Goal: Task Accomplishment & Management: Manage account settings

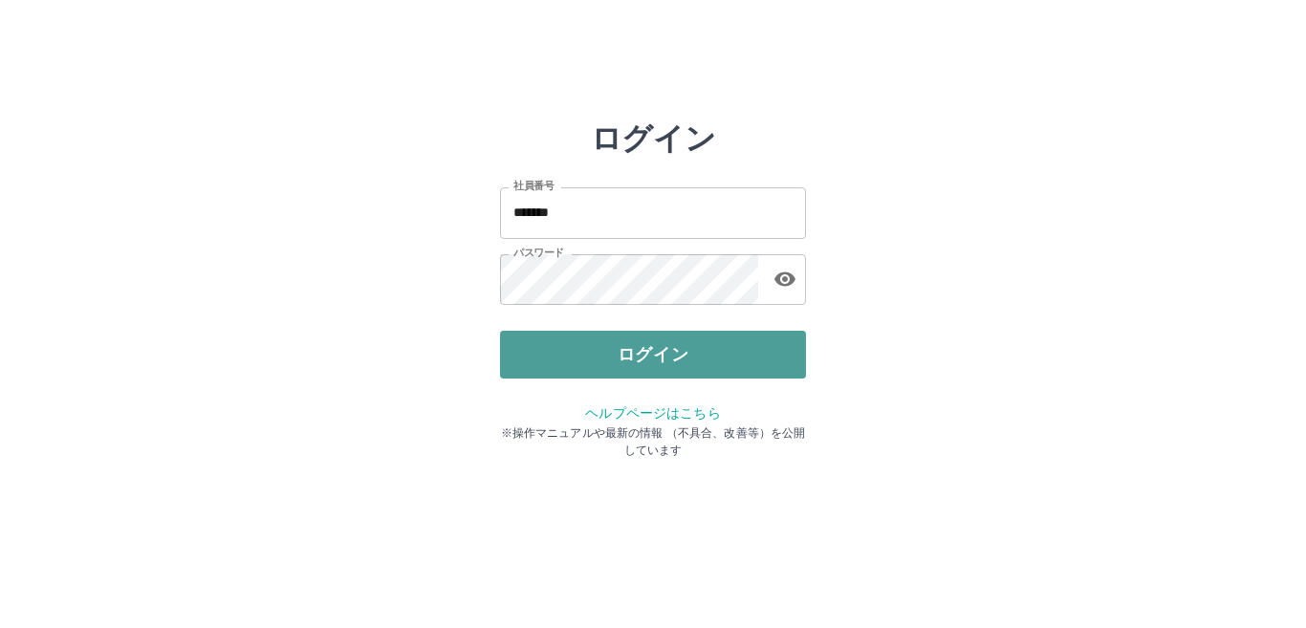
click at [734, 359] on button "ログイン" at bounding box center [653, 355] width 306 height 48
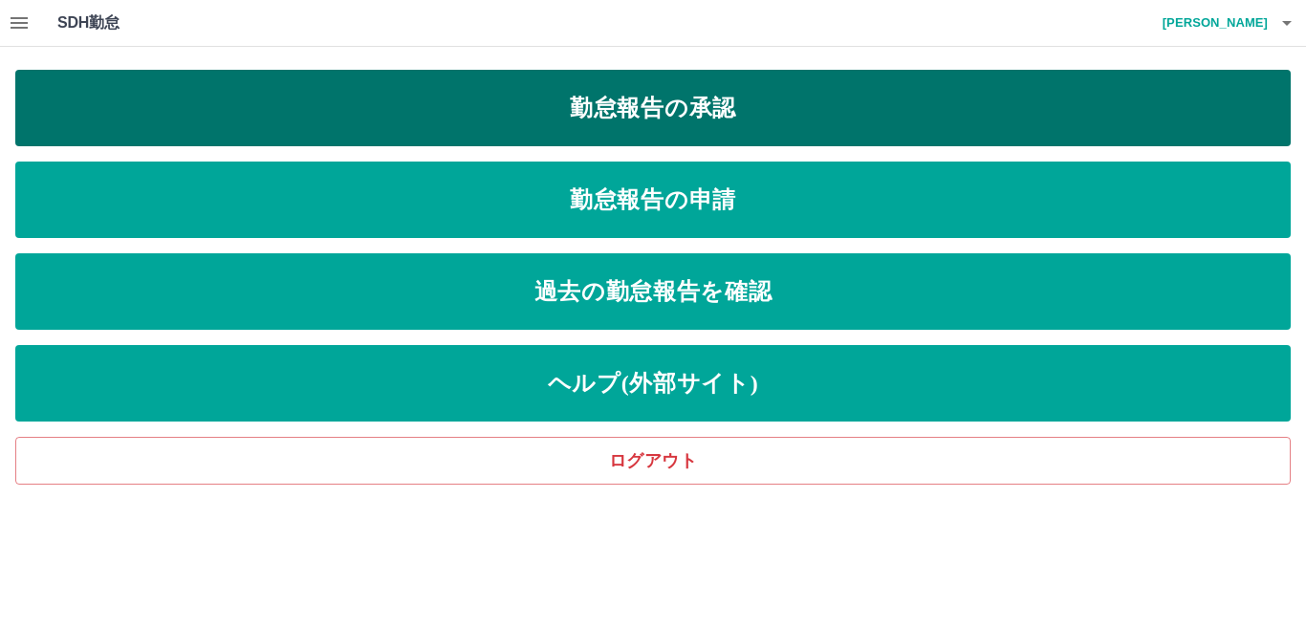
click at [778, 89] on link "勤怠報告の承認" at bounding box center [653, 108] width 1276 height 76
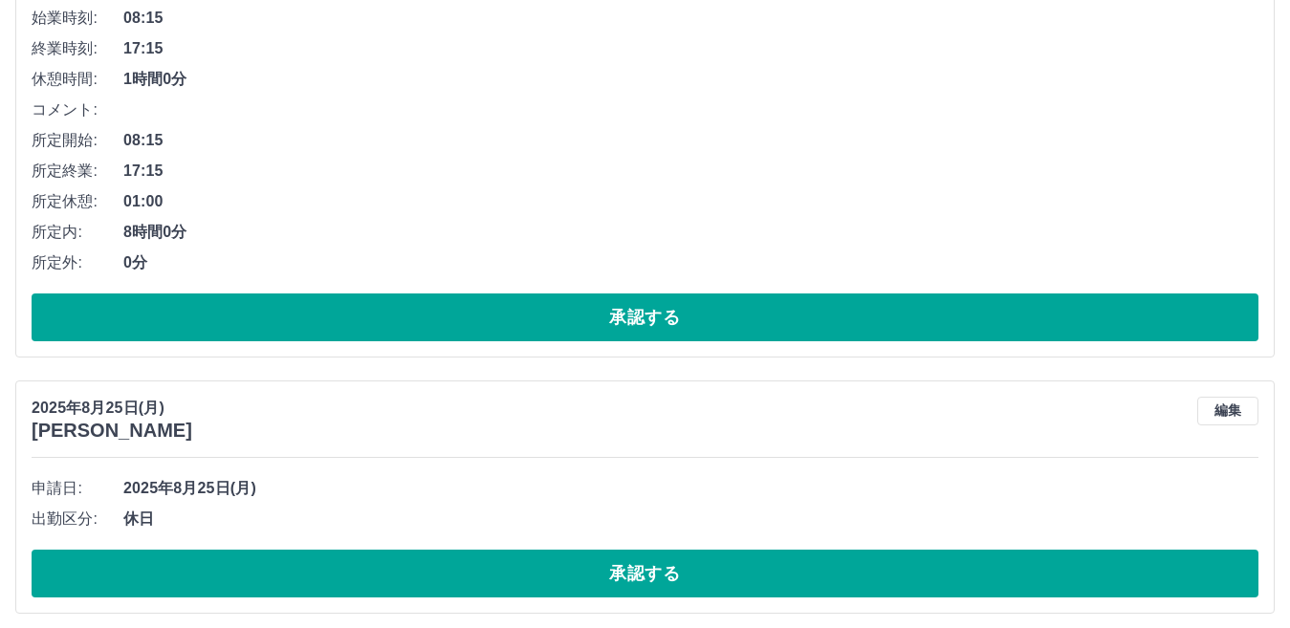
scroll to position [6581, 0]
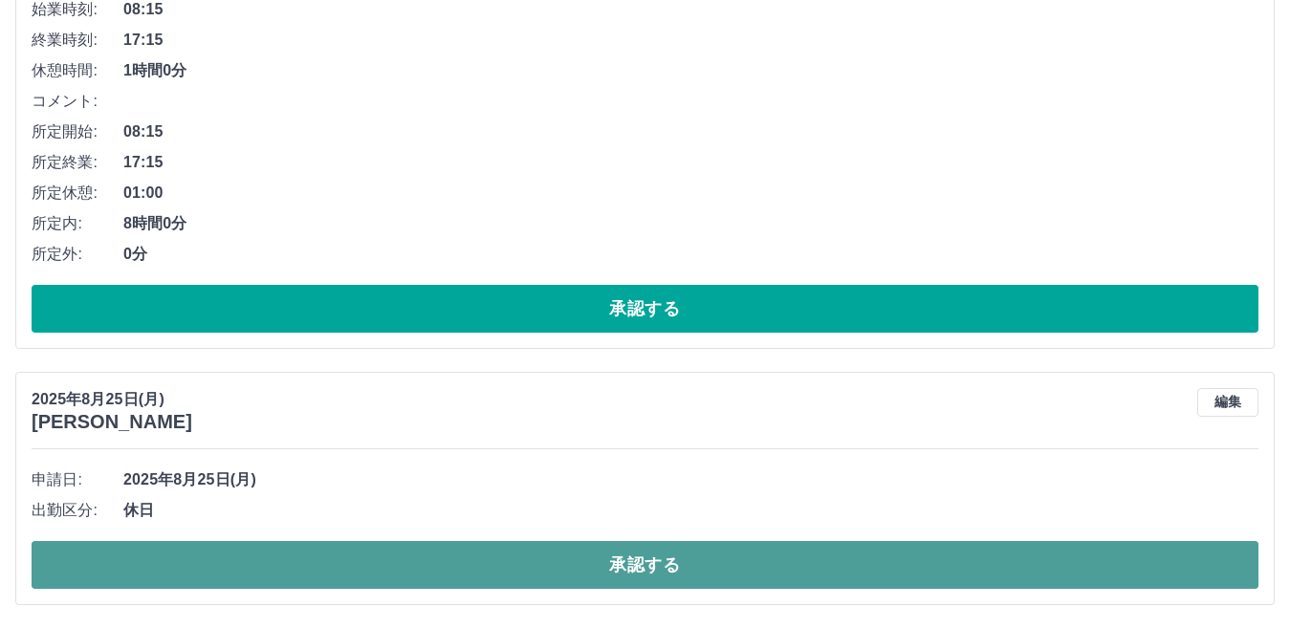
click at [805, 550] on button "承認する" at bounding box center [645, 565] width 1227 height 48
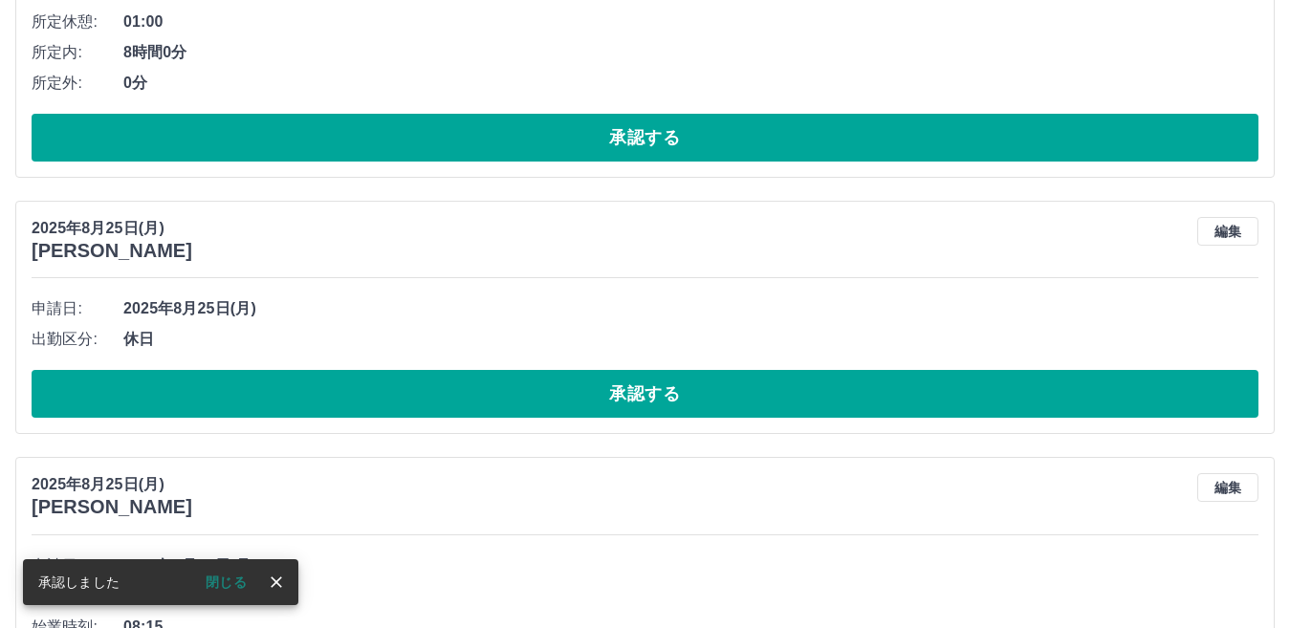
scroll to position [5773, 0]
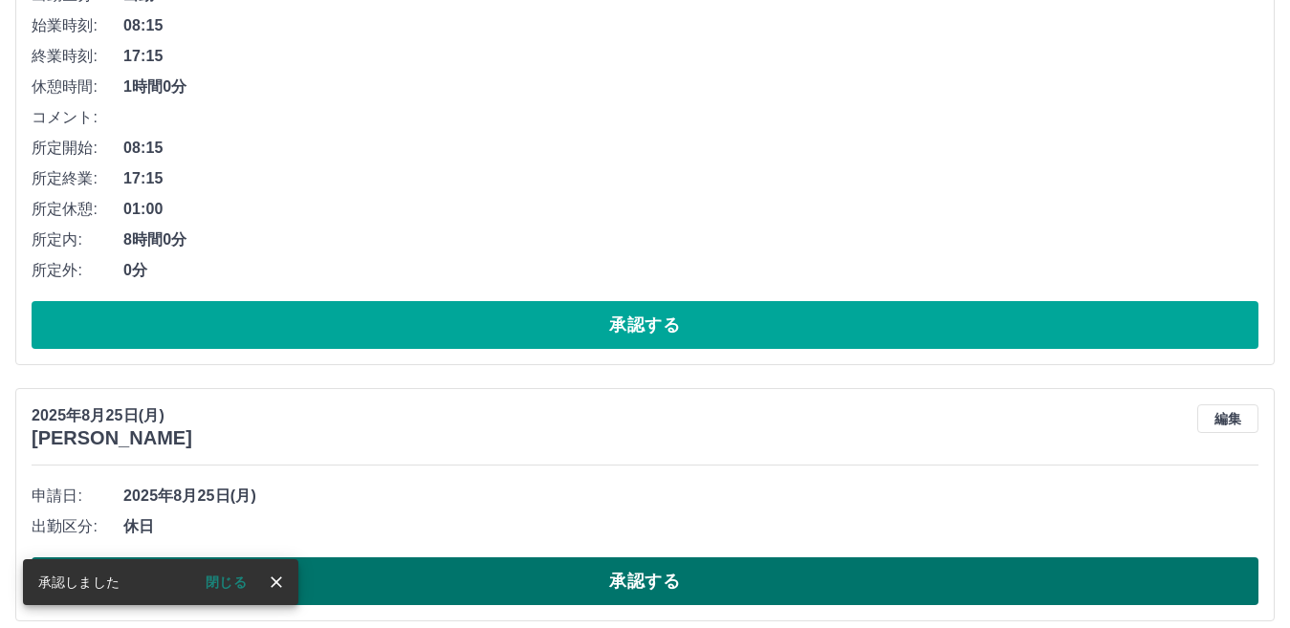
click at [808, 583] on button "承認する" at bounding box center [645, 581] width 1227 height 48
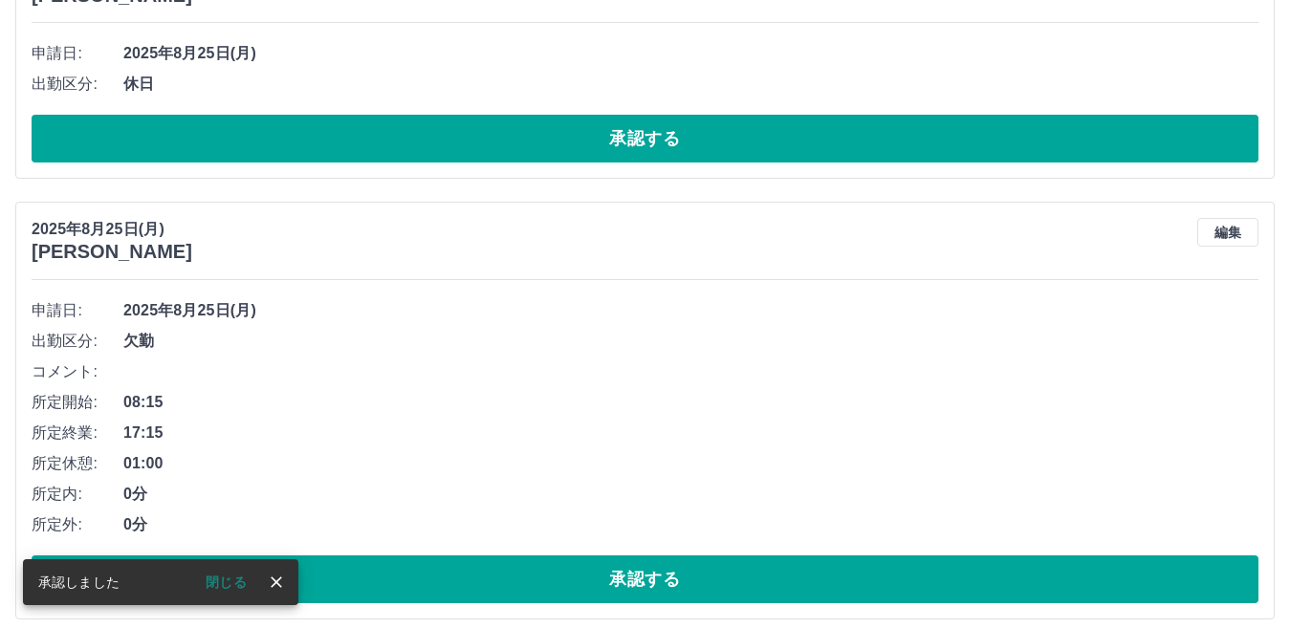
scroll to position [1757, 0]
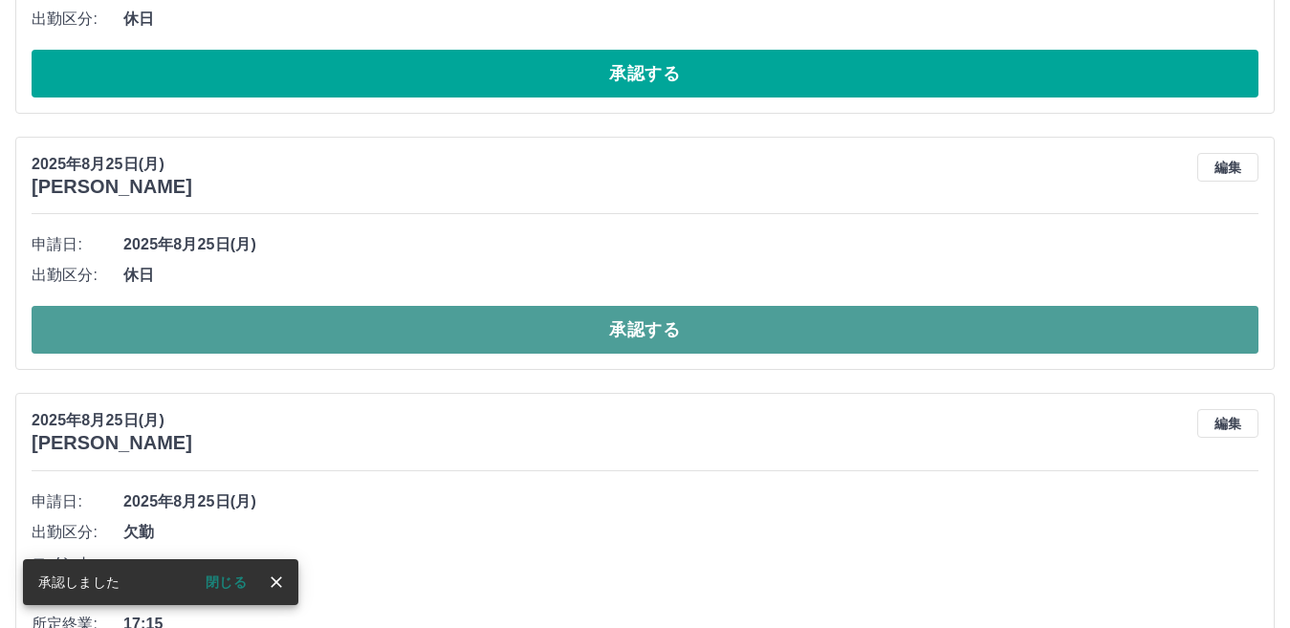
click at [795, 340] on button "承認する" at bounding box center [645, 330] width 1227 height 48
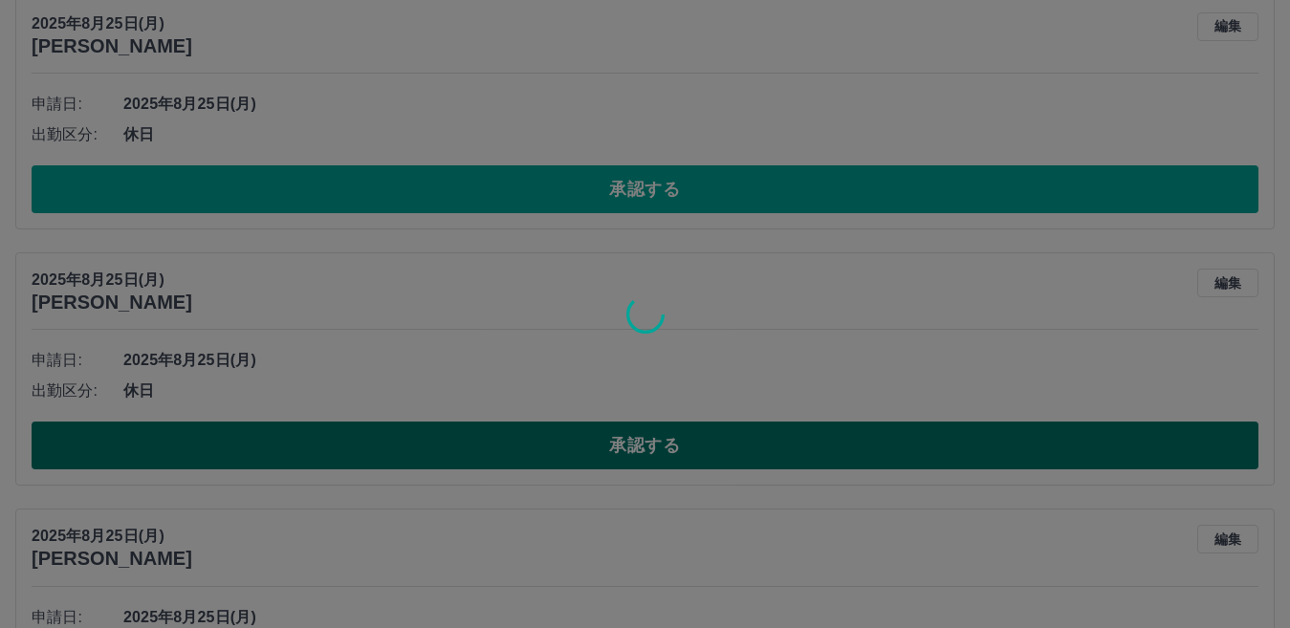
scroll to position [1471, 0]
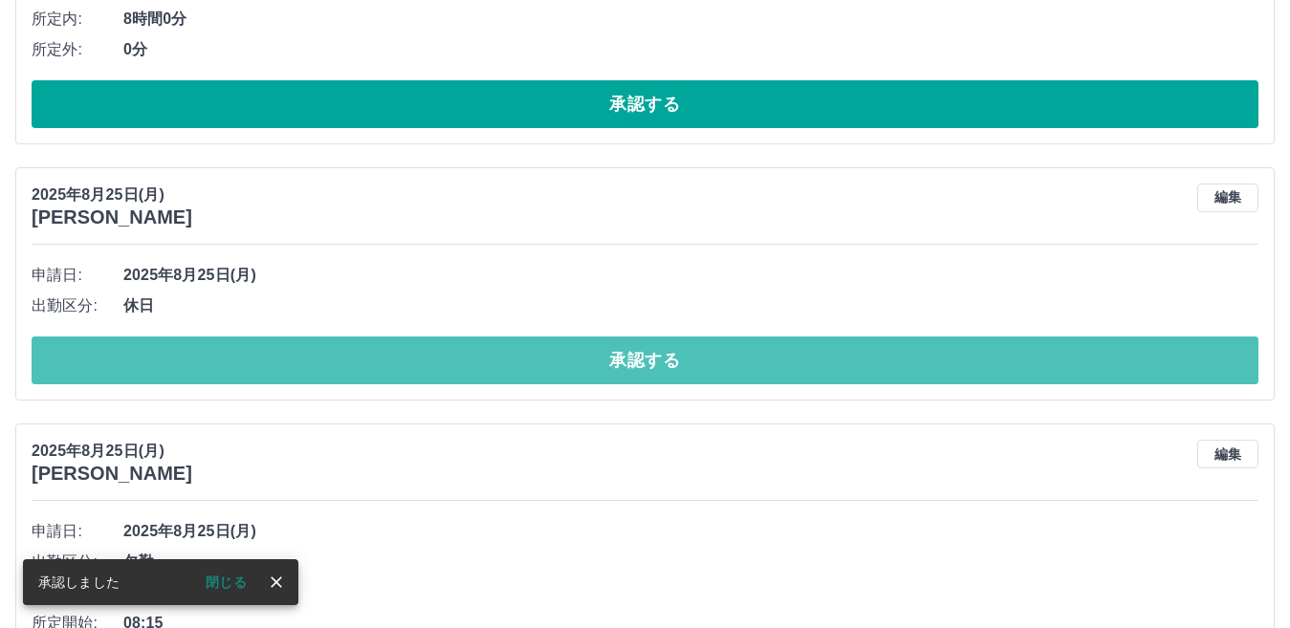
click at [789, 349] on button "承認する" at bounding box center [645, 361] width 1227 height 48
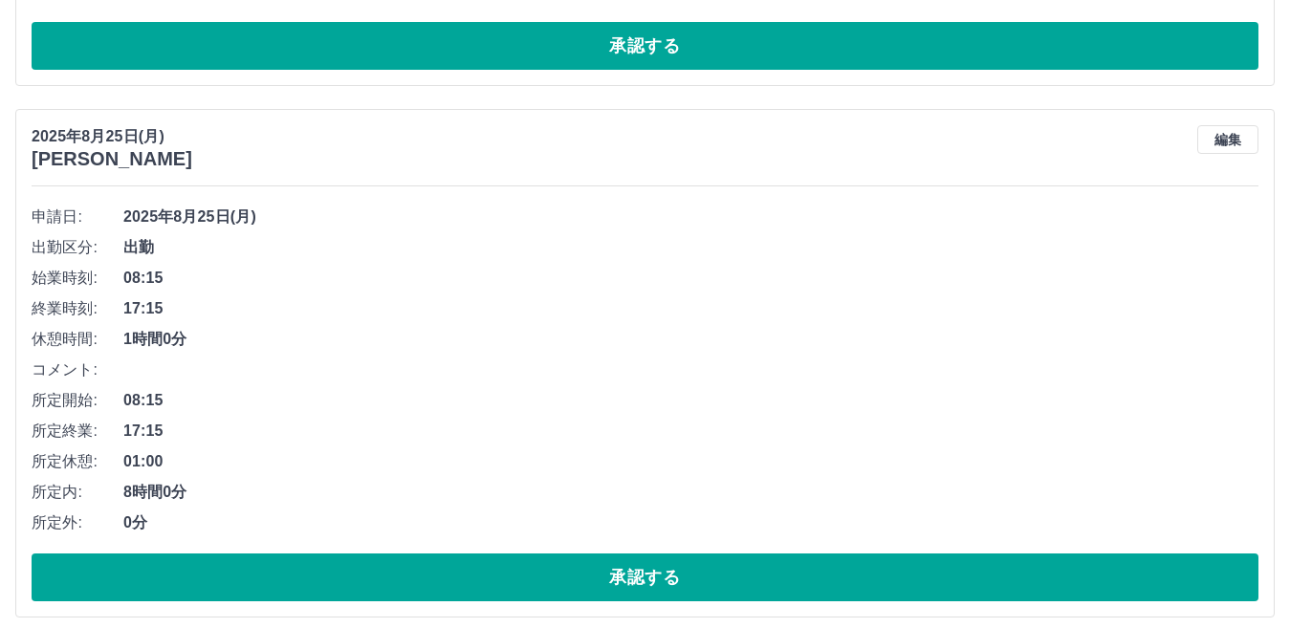
scroll to position [6618, 0]
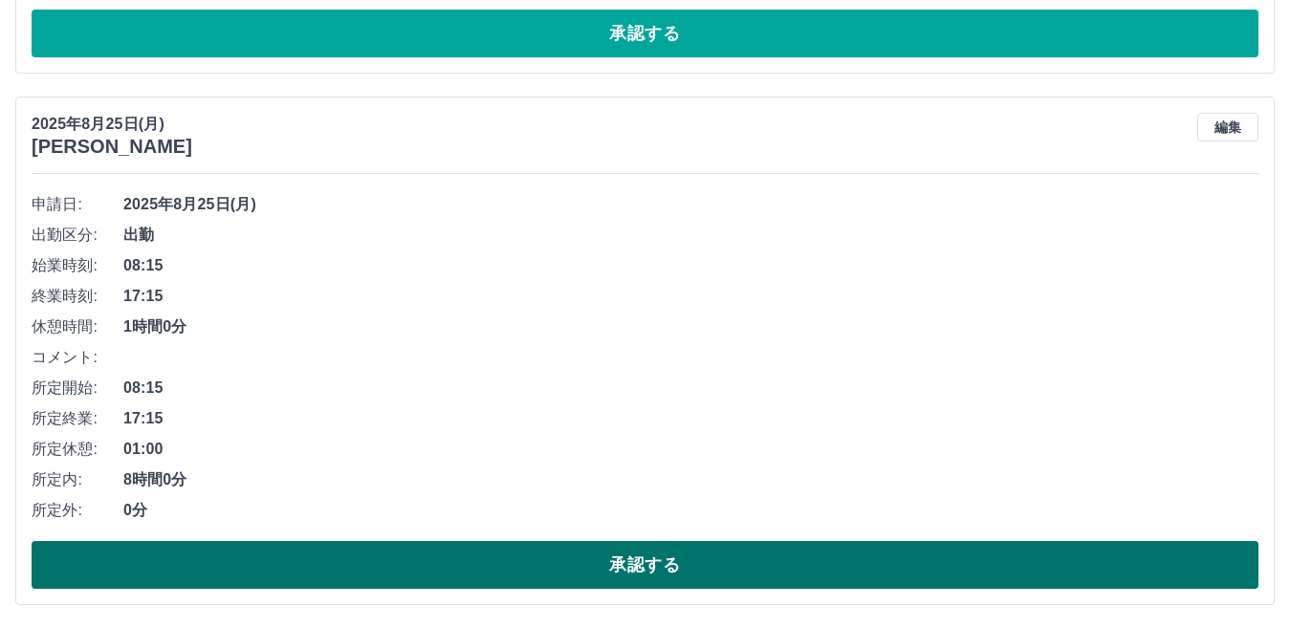
click at [718, 560] on button "承認する" at bounding box center [645, 565] width 1227 height 48
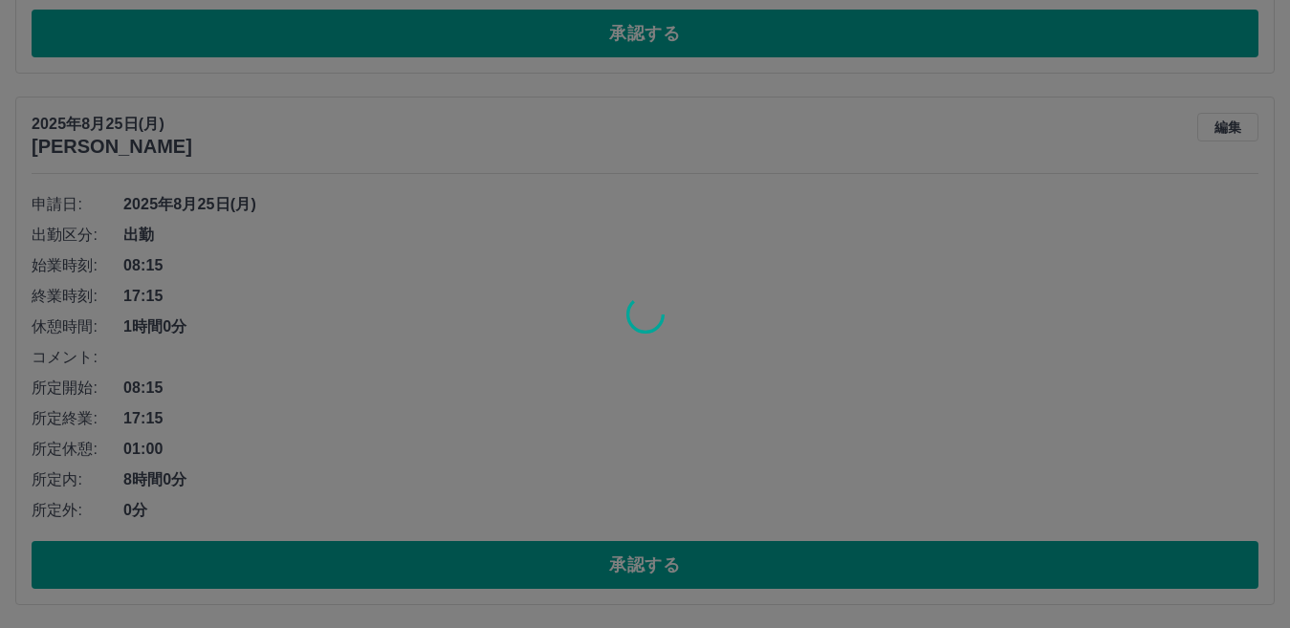
scroll to position [6086, 0]
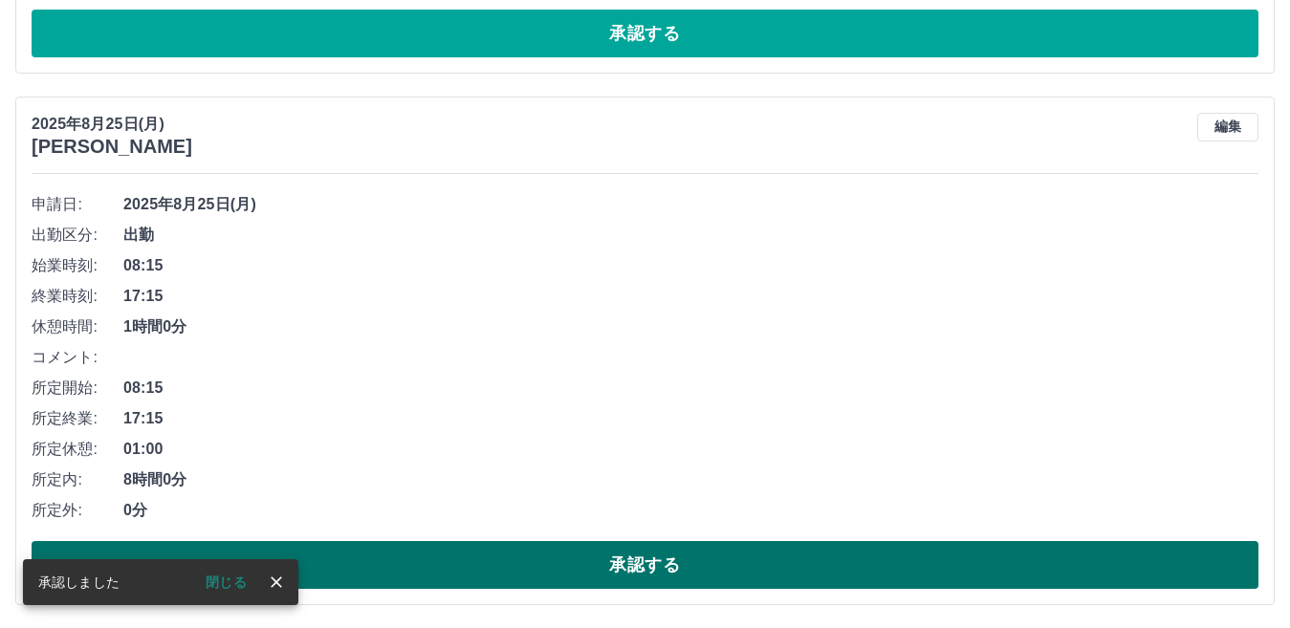
click at [764, 560] on button "承認する" at bounding box center [645, 565] width 1227 height 48
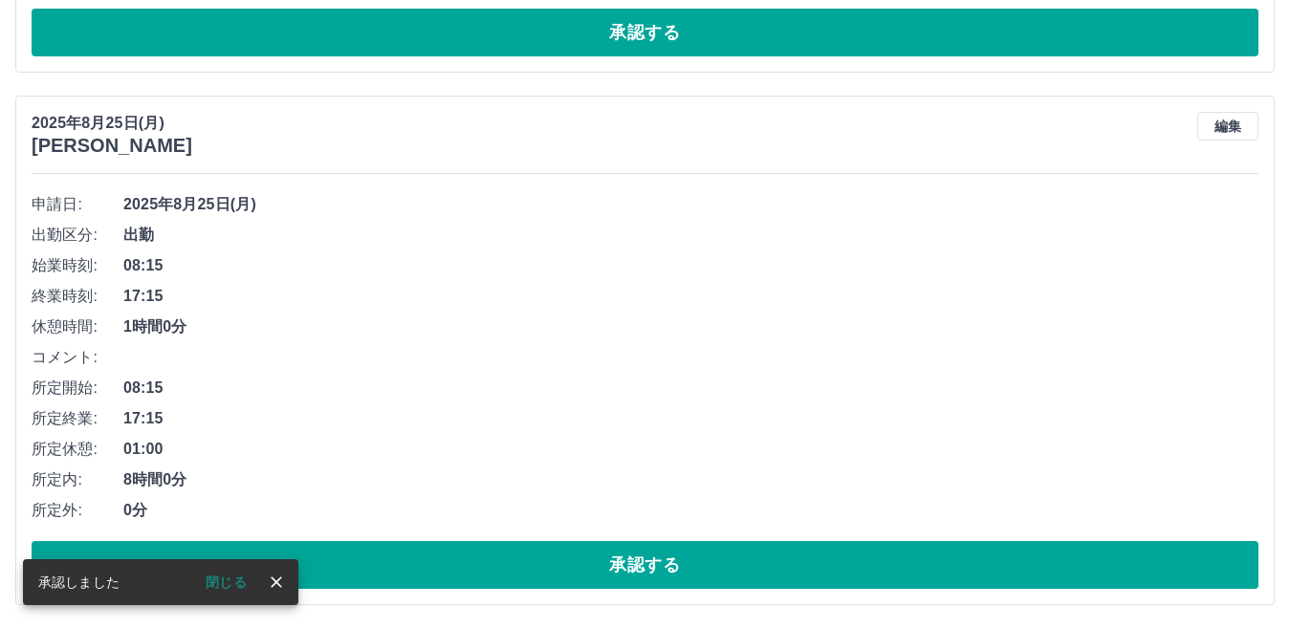
scroll to position [5555, 0]
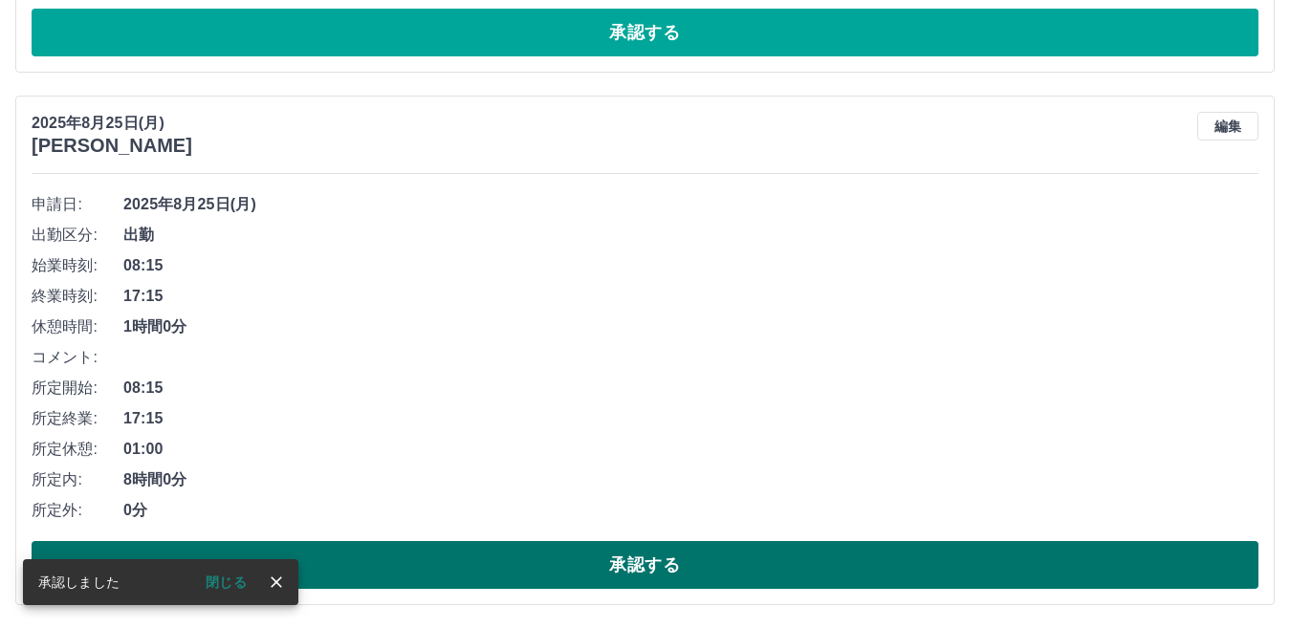
click at [753, 565] on button "承認する" at bounding box center [645, 565] width 1227 height 48
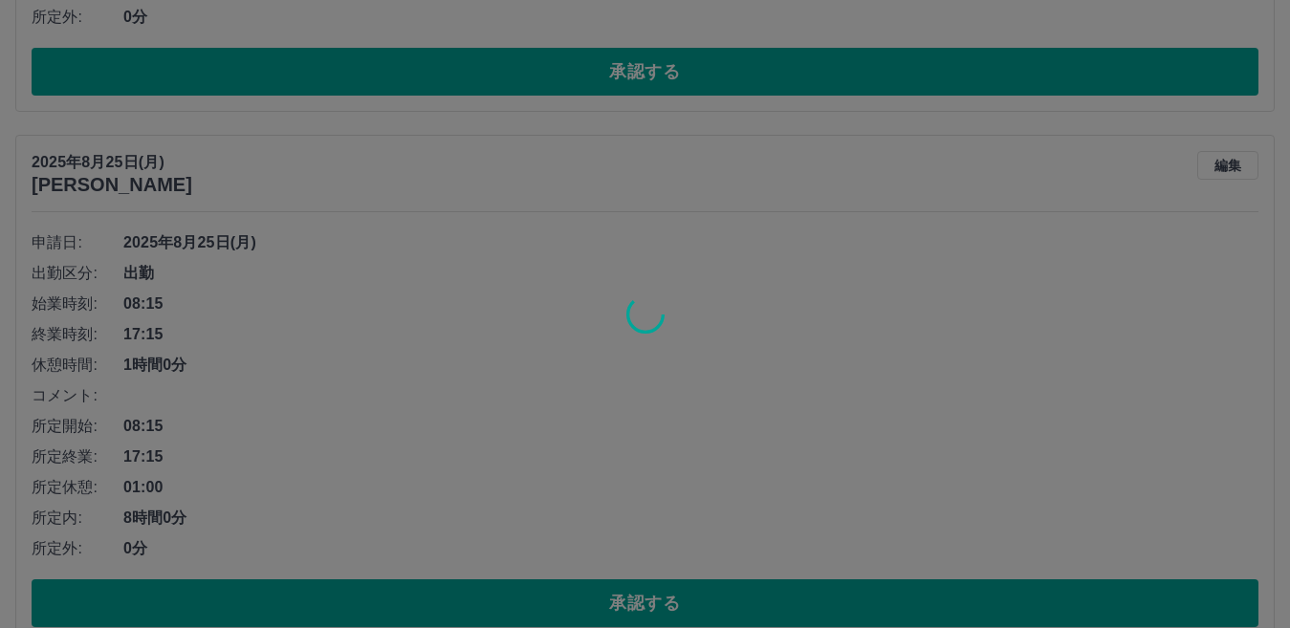
scroll to position [4981, 0]
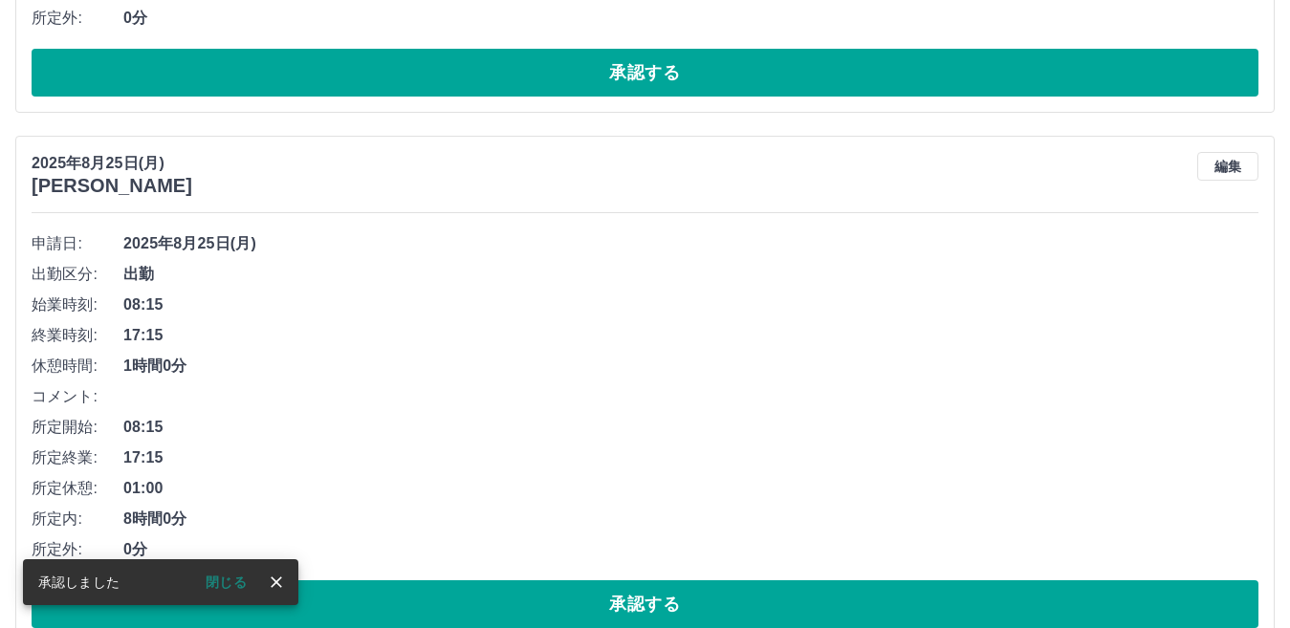
click at [753, 595] on button "承認する" at bounding box center [645, 604] width 1227 height 48
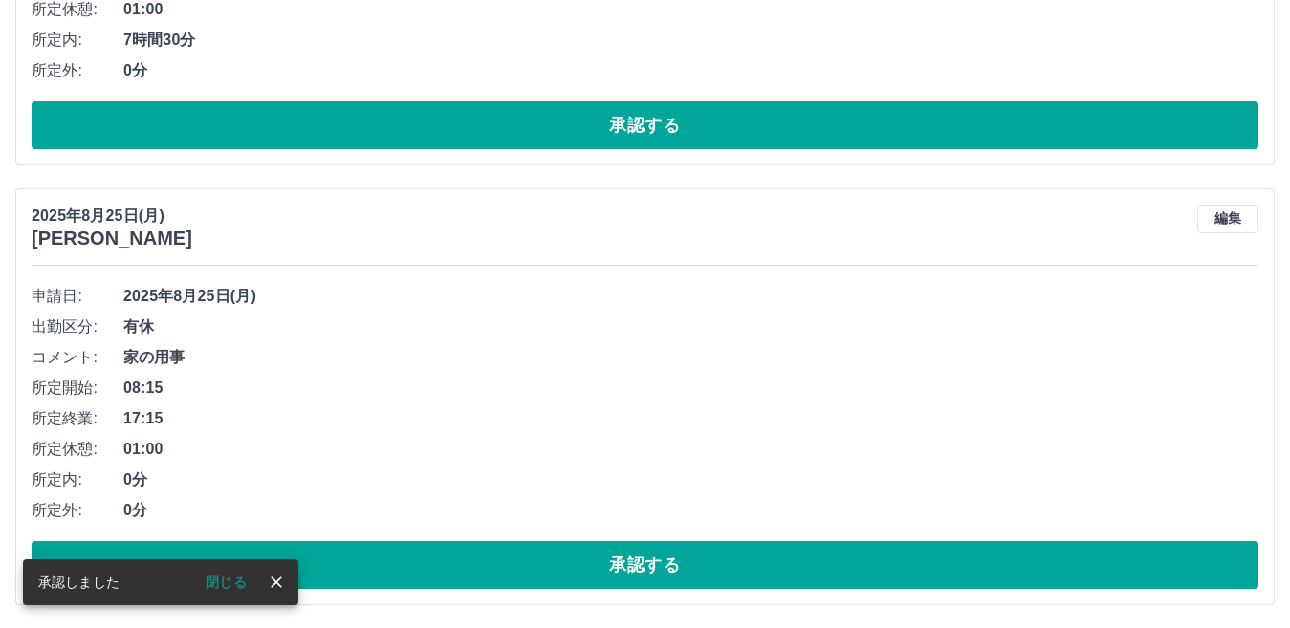
scroll to position [4490, 0]
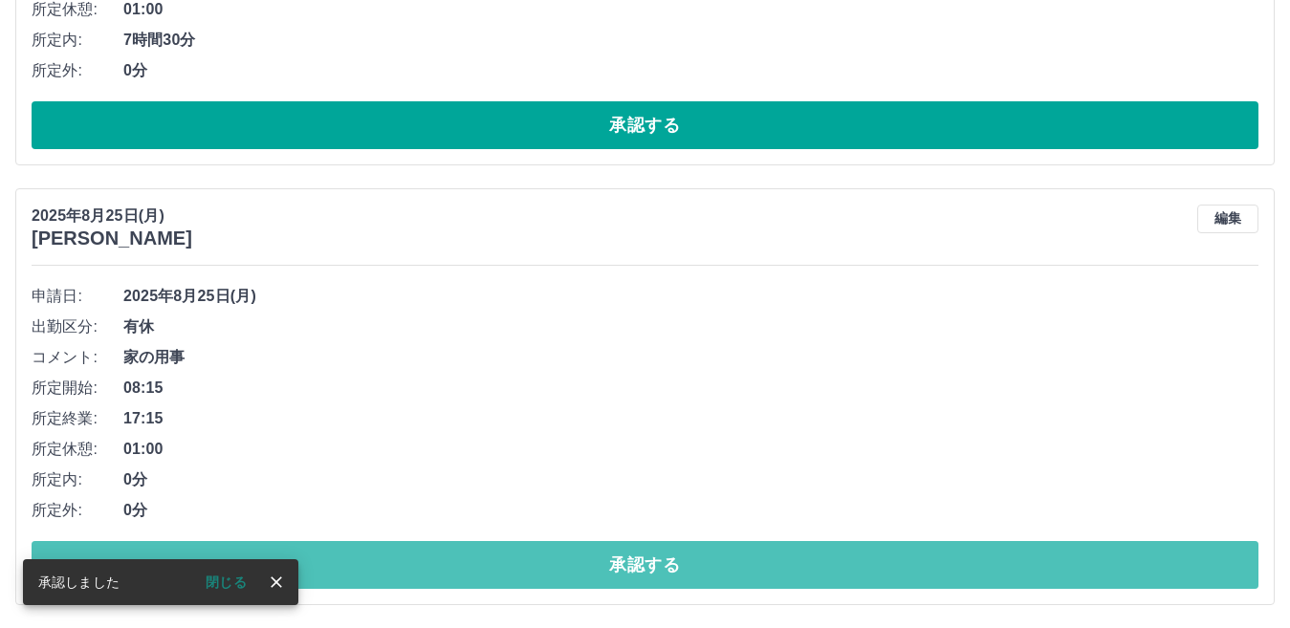
click at [754, 567] on button "承認する" at bounding box center [645, 565] width 1227 height 48
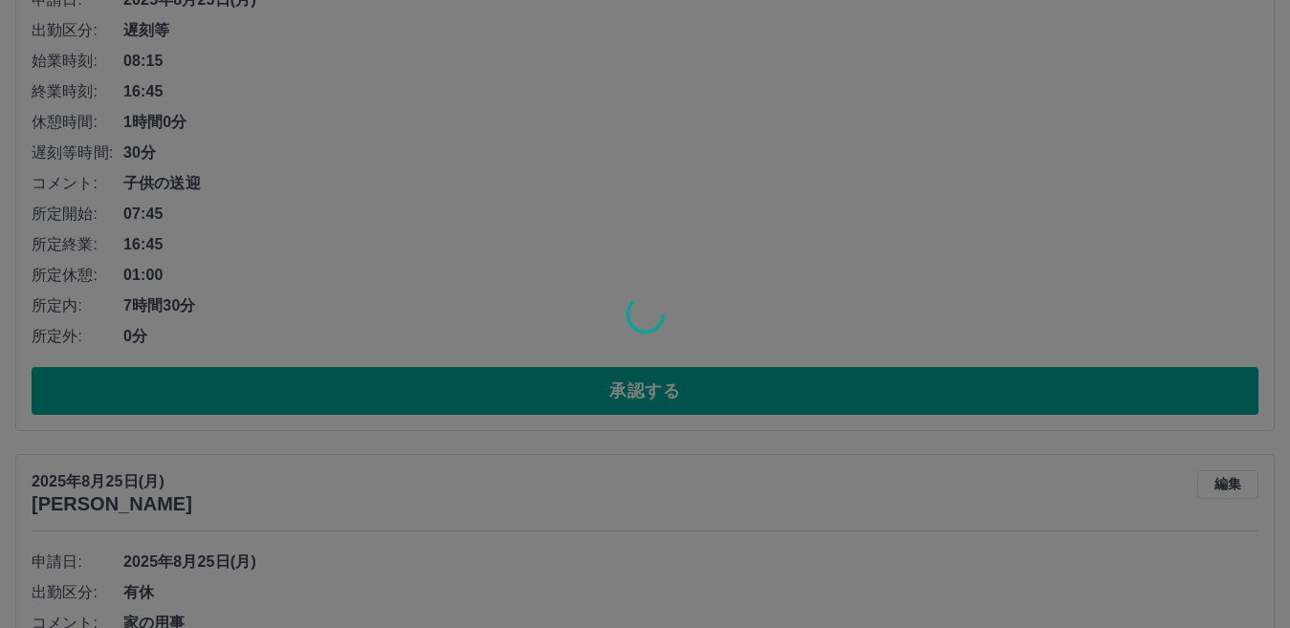
scroll to position [4012, 0]
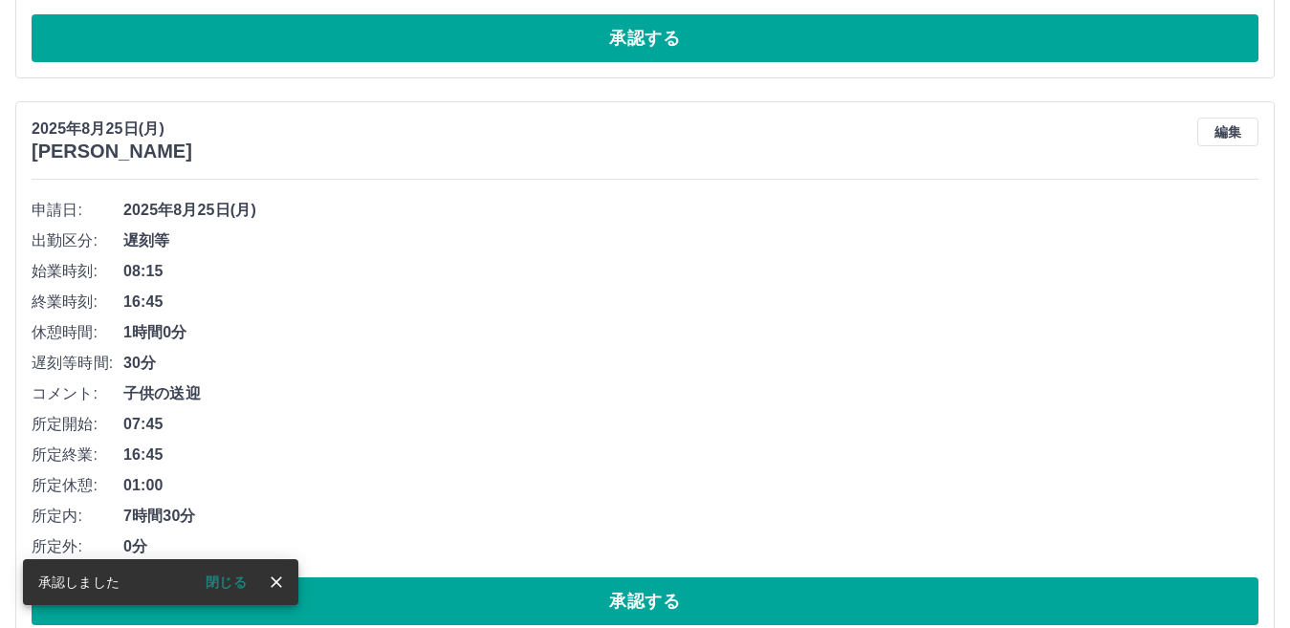
click at [771, 600] on button "承認する" at bounding box center [645, 602] width 1227 height 48
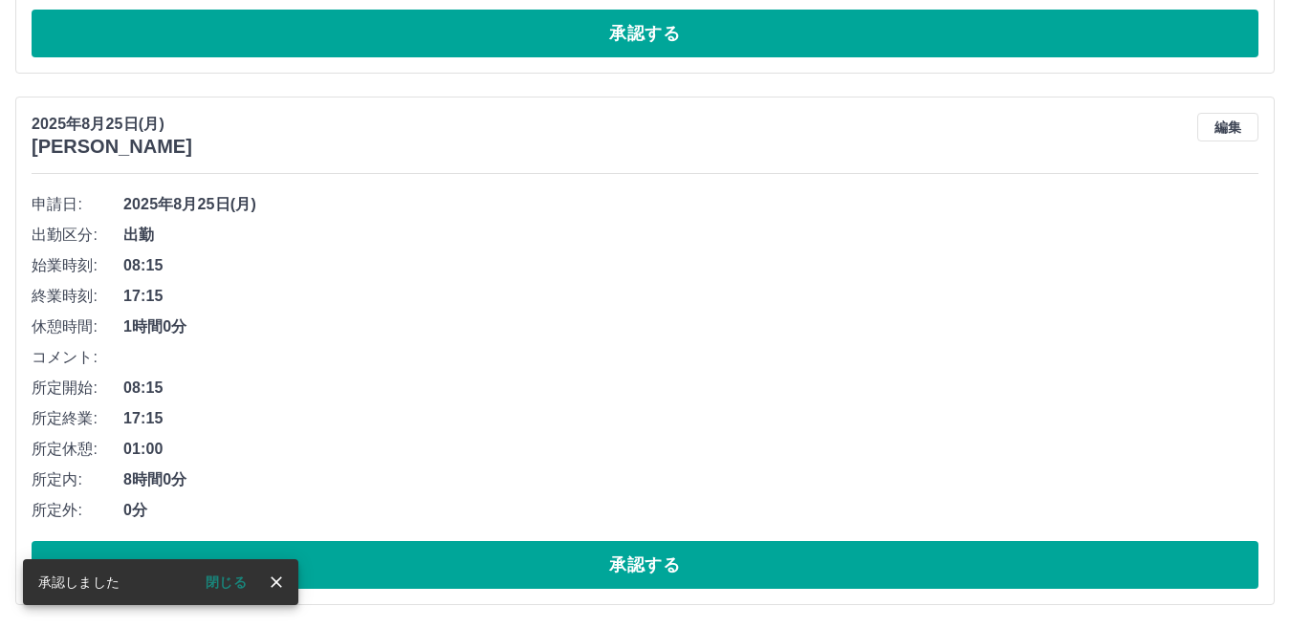
scroll to position [3487, 0]
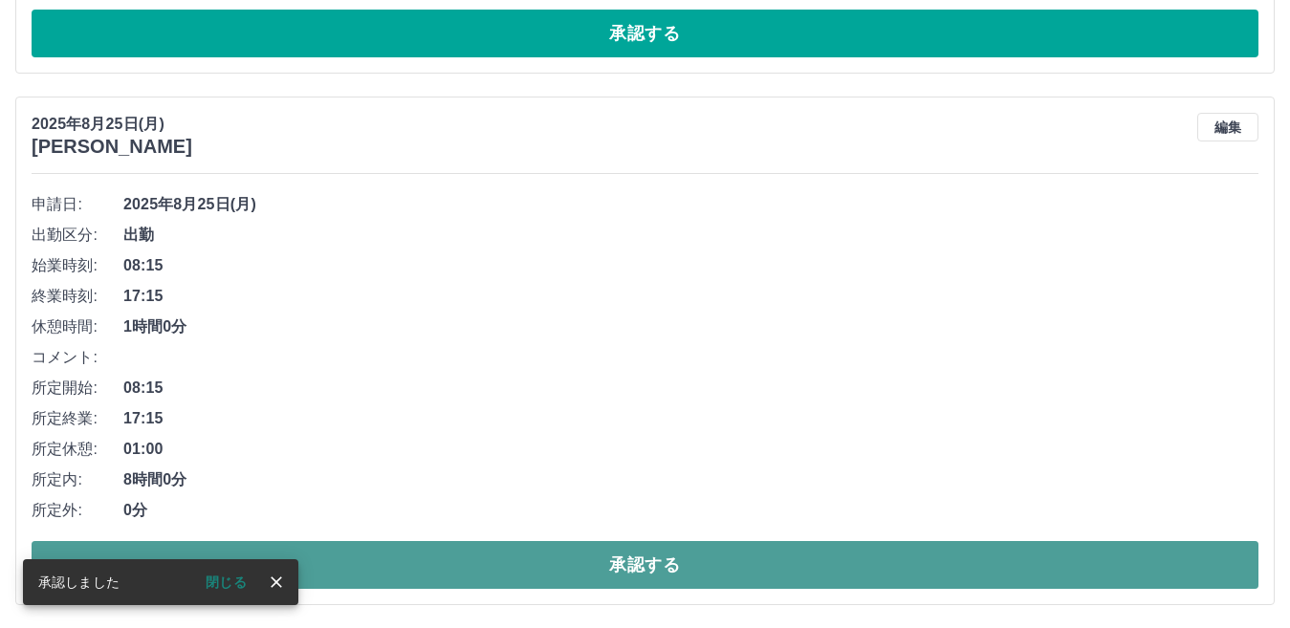
click at [780, 569] on button "承認する" at bounding box center [645, 565] width 1227 height 48
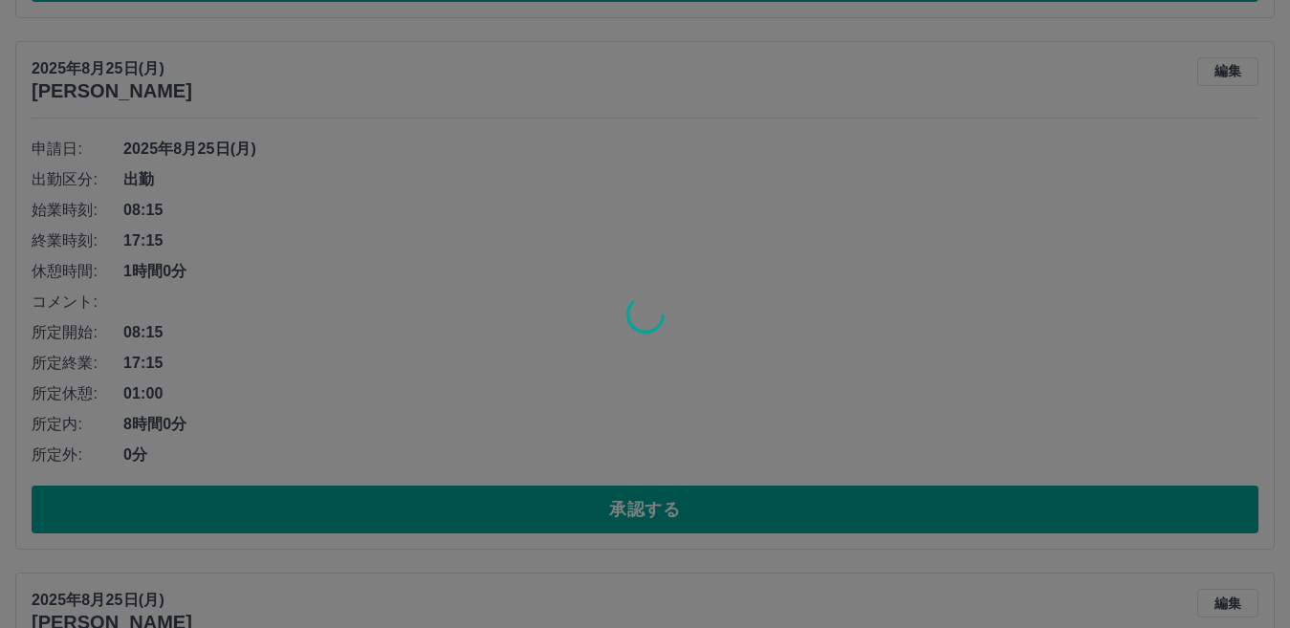
scroll to position [2956, 0]
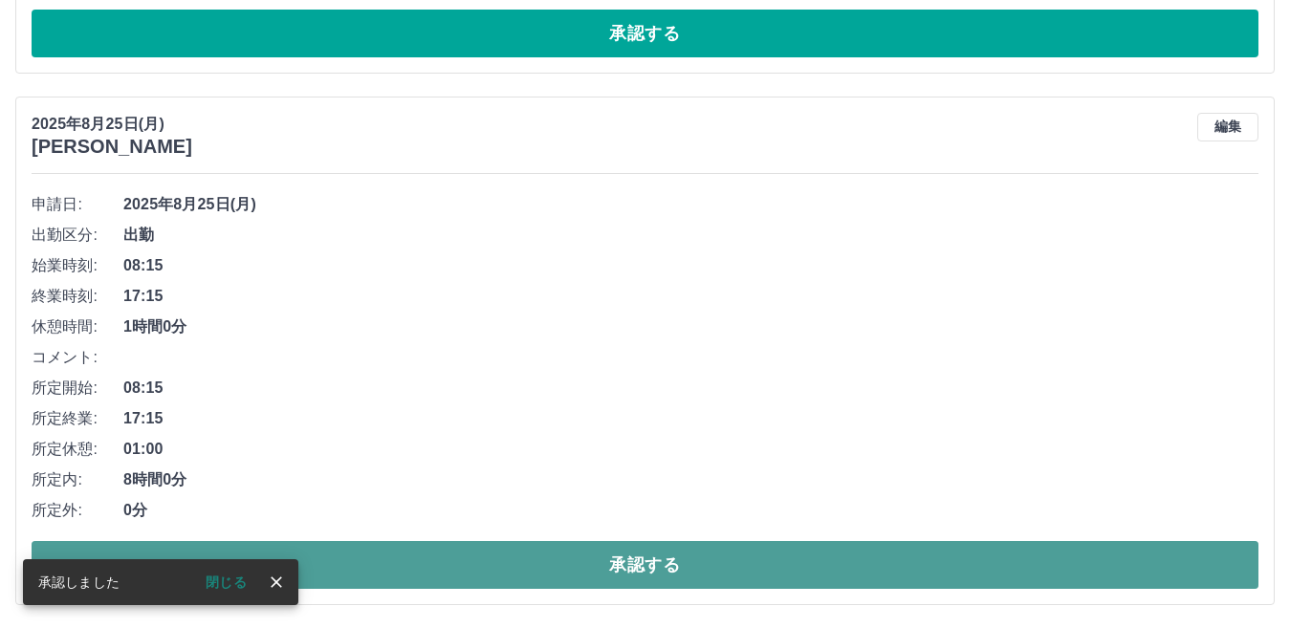
click at [789, 559] on button "承認する" at bounding box center [645, 565] width 1227 height 48
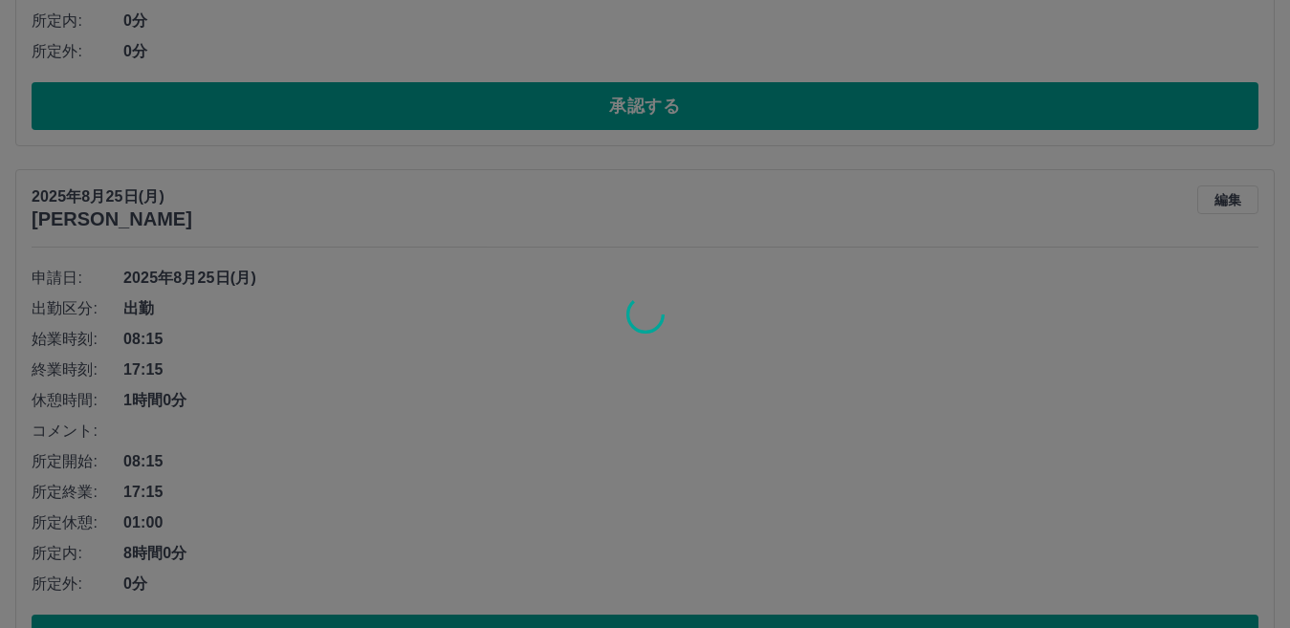
scroll to position [2382, 0]
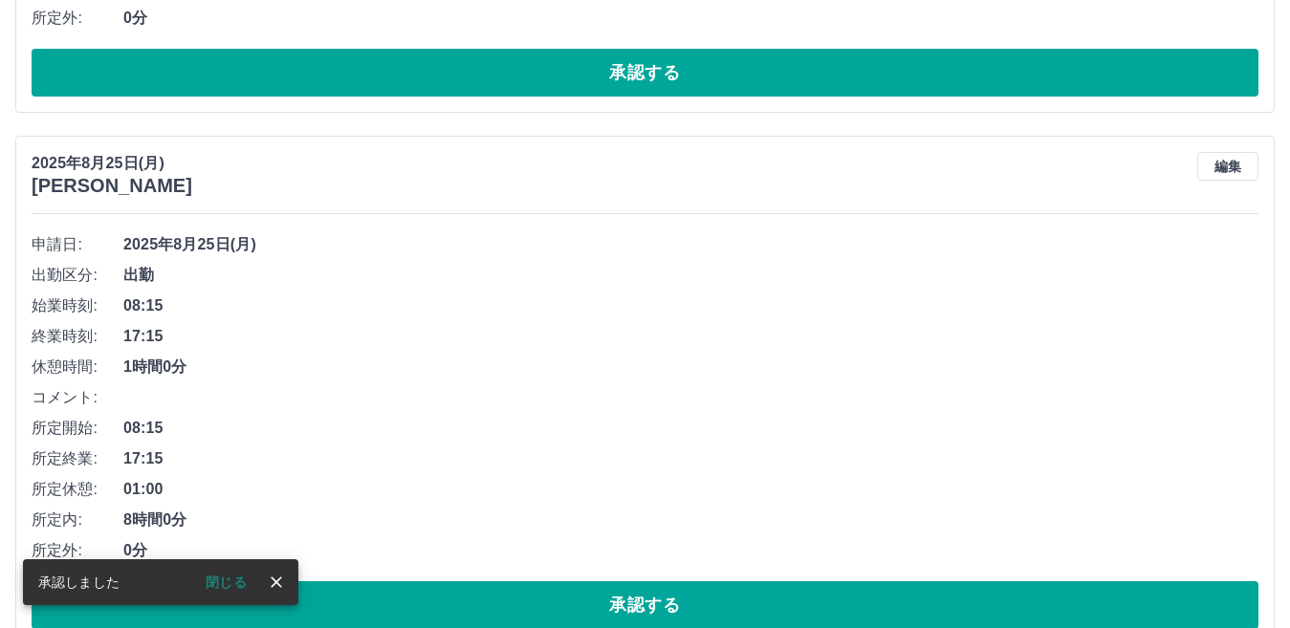
click at [806, 595] on button "承認する" at bounding box center [645, 605] width 1227 height 48
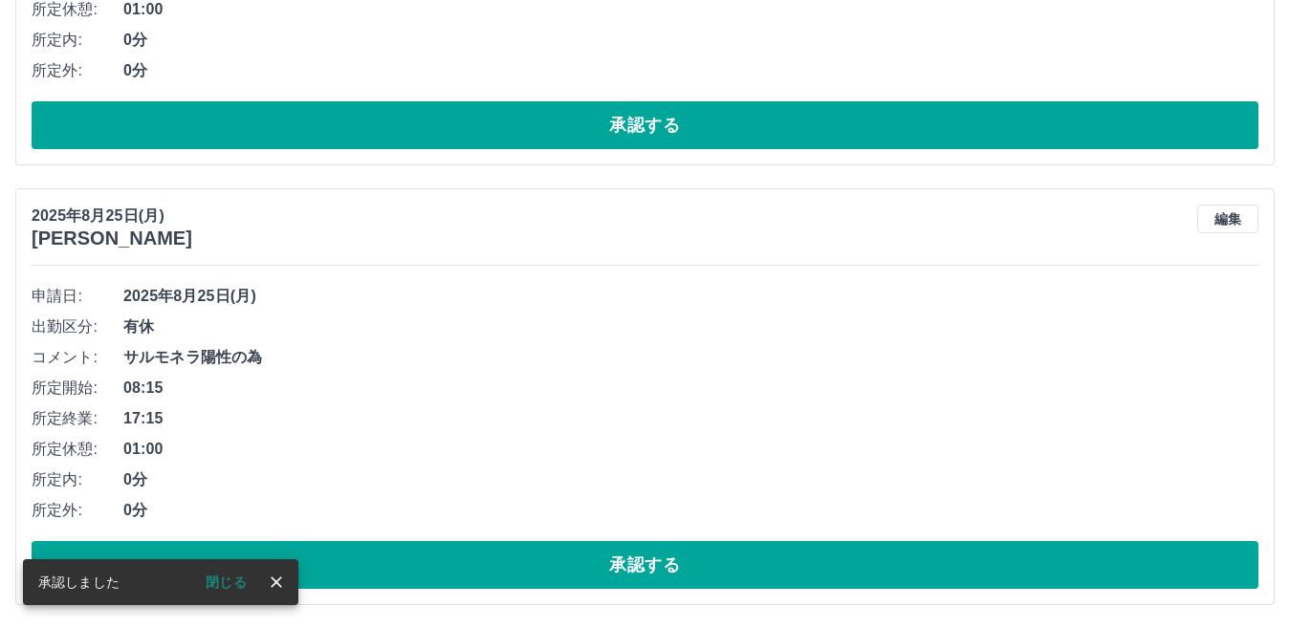
scroll to position [1891, 0]
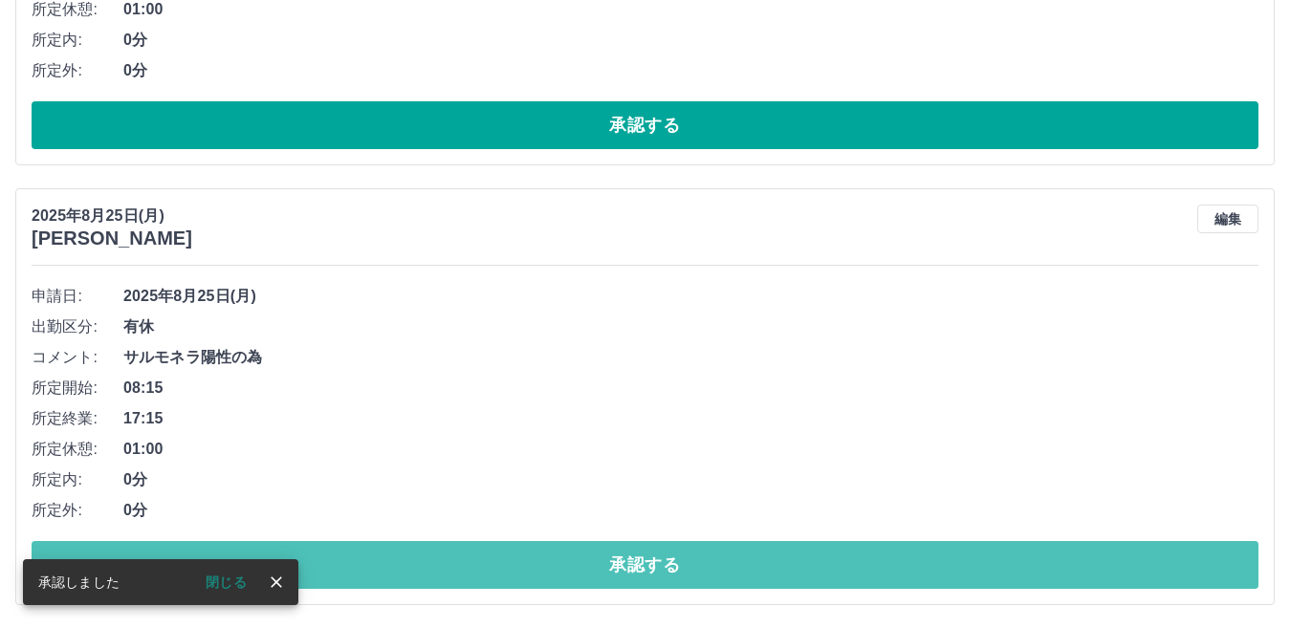
click at [817, 563] on button "承認する" at bounding box center [645, 565] width 1227 height 48
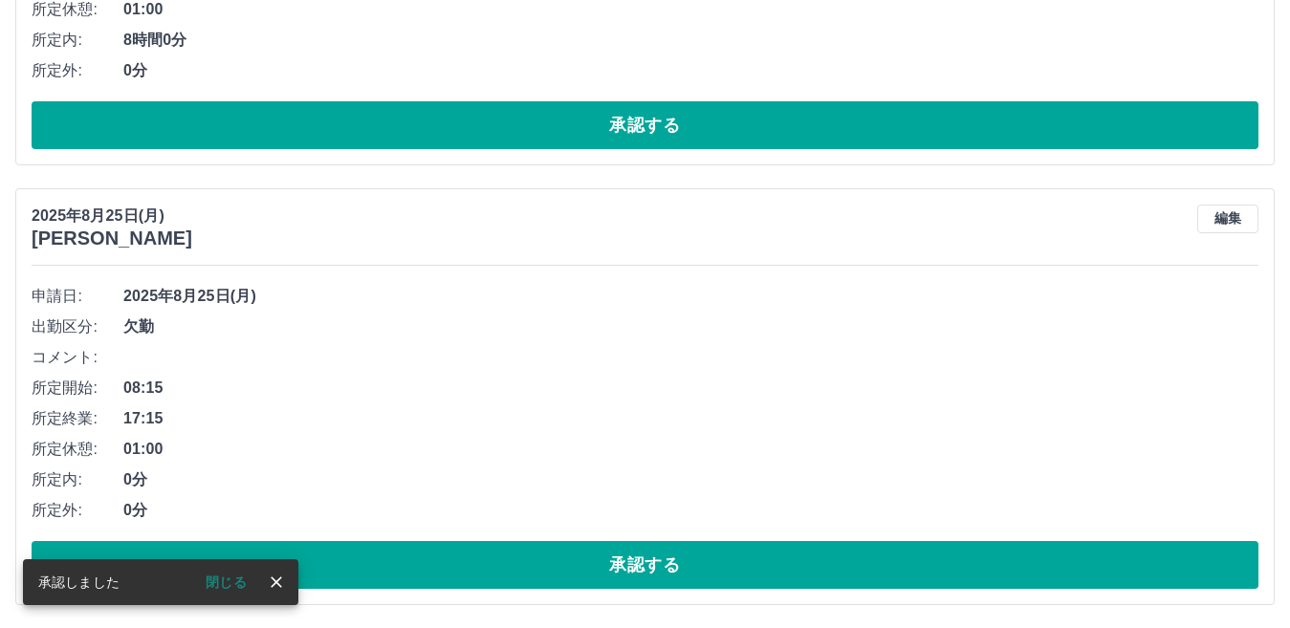
scroll to position [1452, 0]
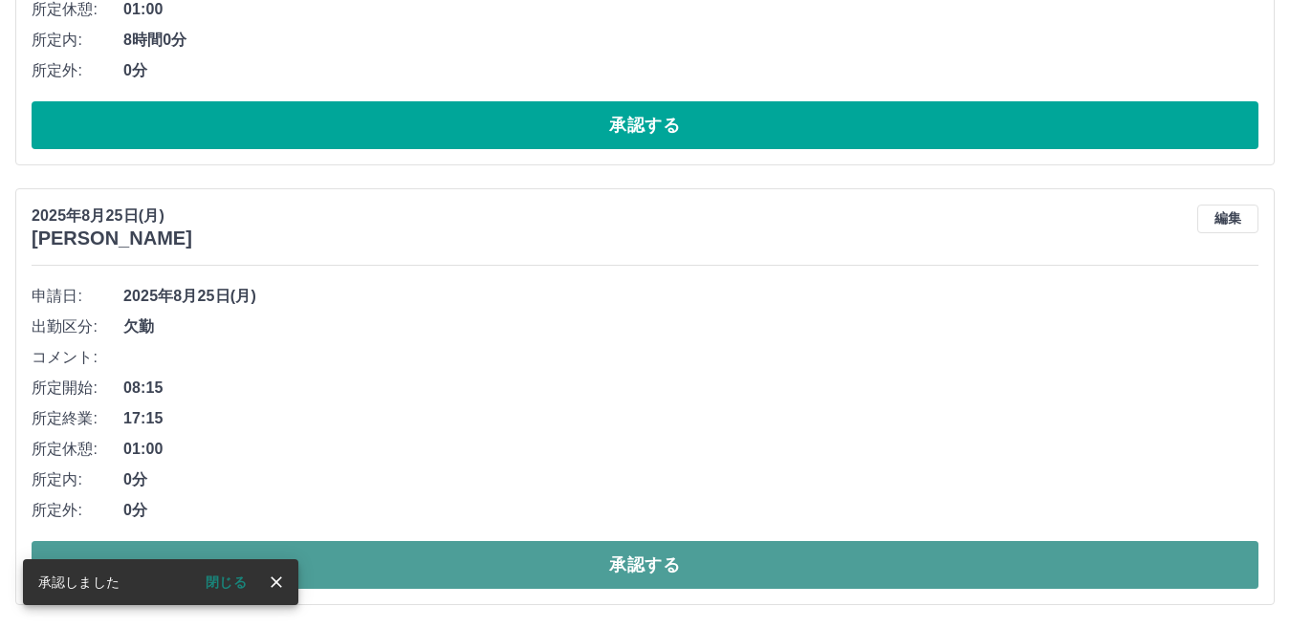
click at [816, 559] on button "承認する" at bounding box center [645, 565] width 1227 height 48
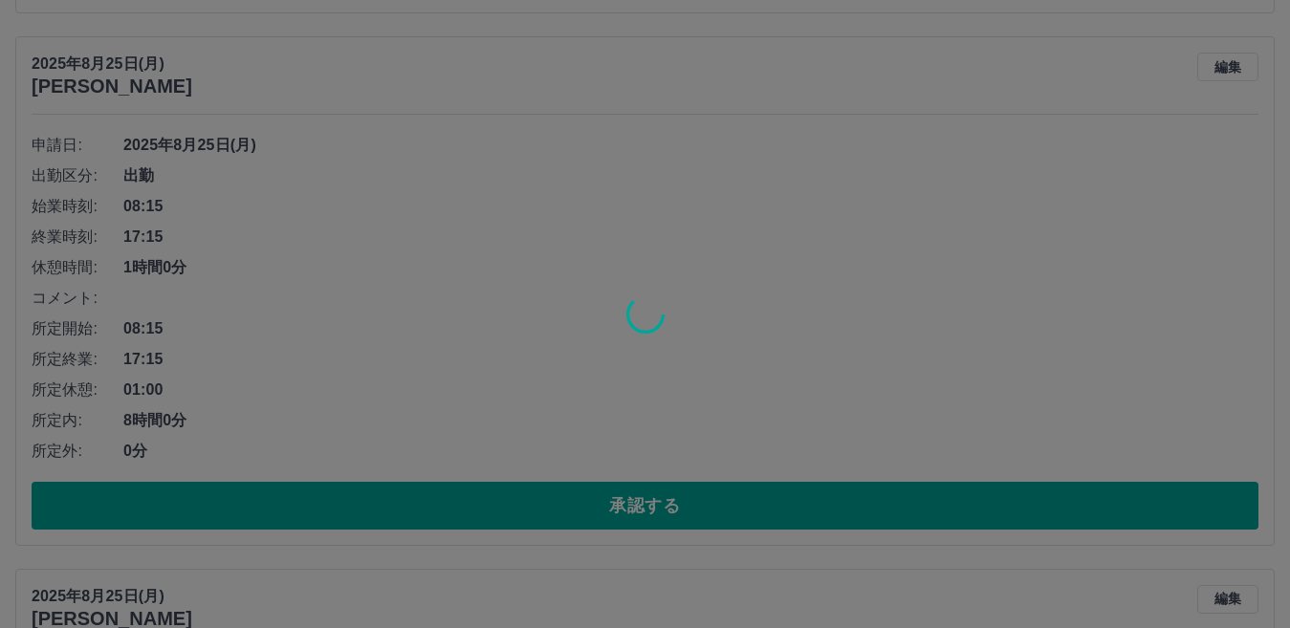
scroll to position [1012, 0]
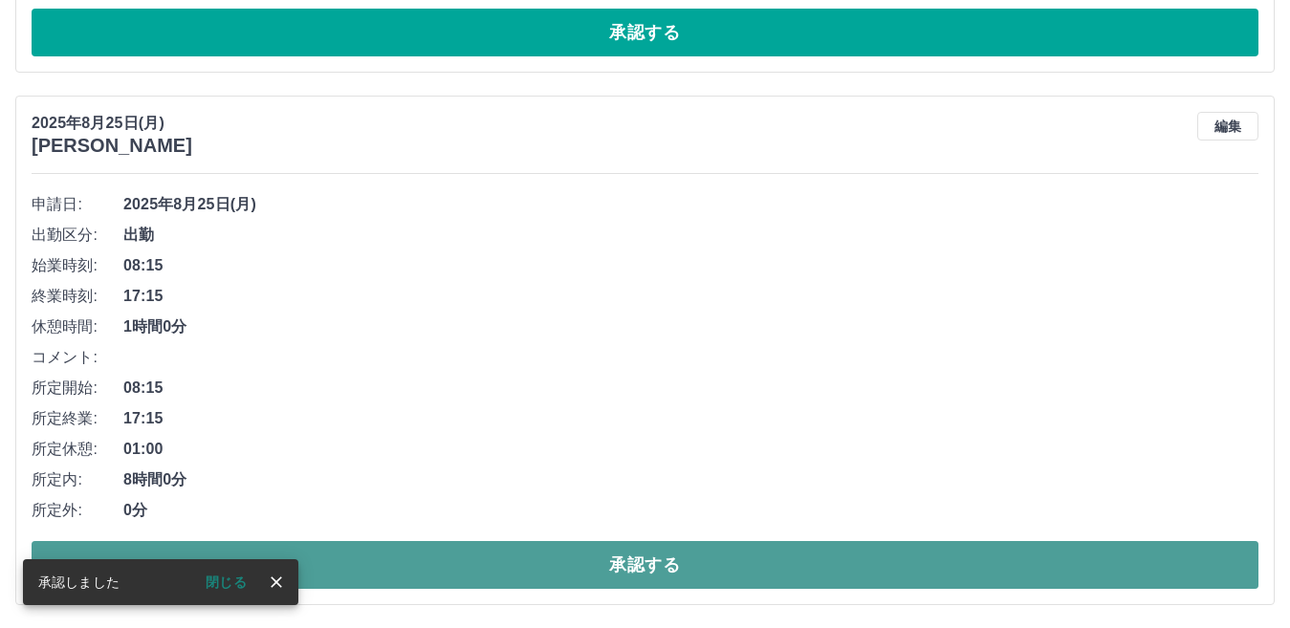
click at [829, 550] on button "承認する" at bounding box center [645, 565] width 1227 height 48
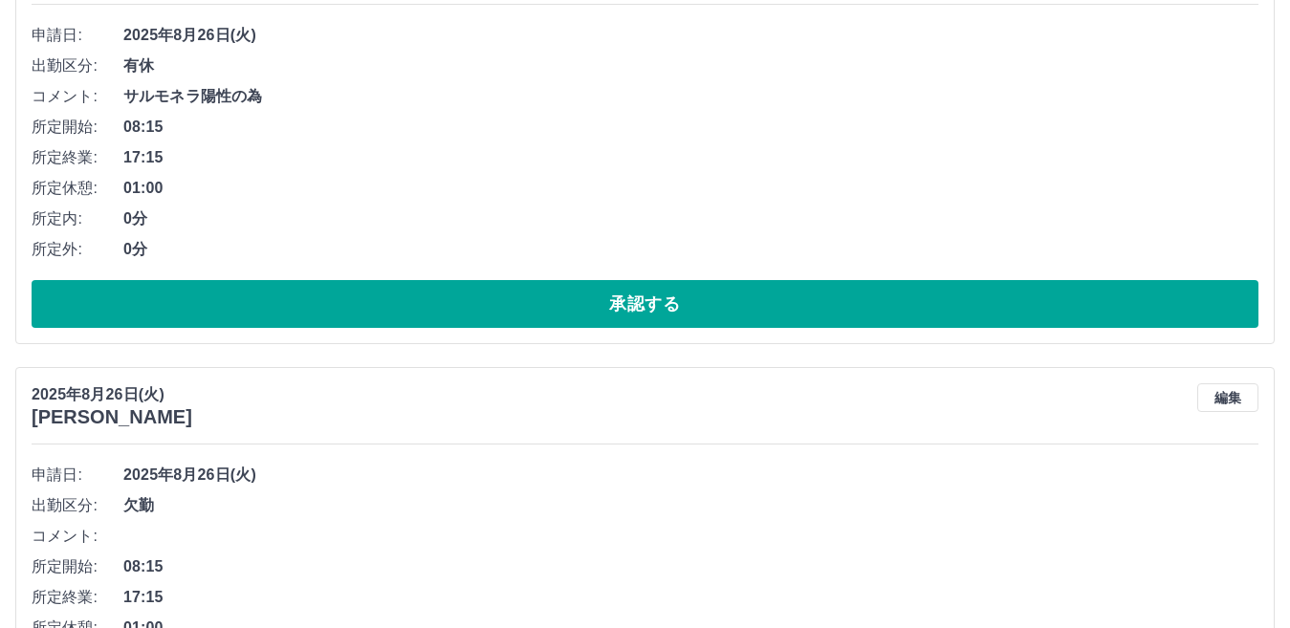
scroll to position [97, 0]
